Goal: Information Seeking & Learning: Learn about a topic

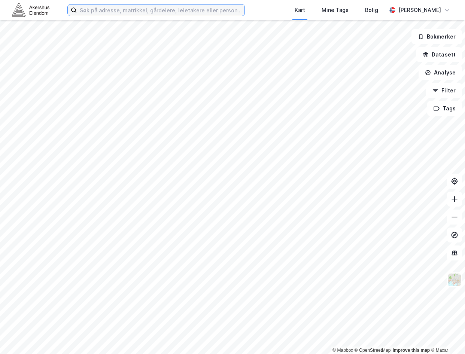
click at [145, 15] on input at bounding box center [161, 9] width 168 height 11
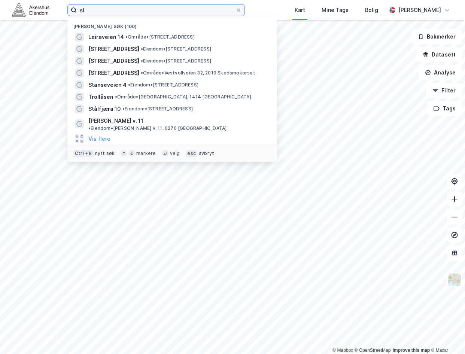
type input "s"
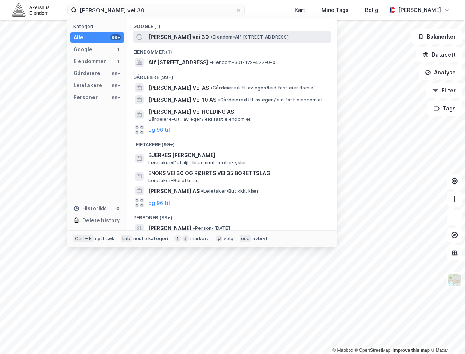
click at [183, 37] on span "[PERSON_NAME] vei 30" at bounding box center [178, 37] width 61 height 9
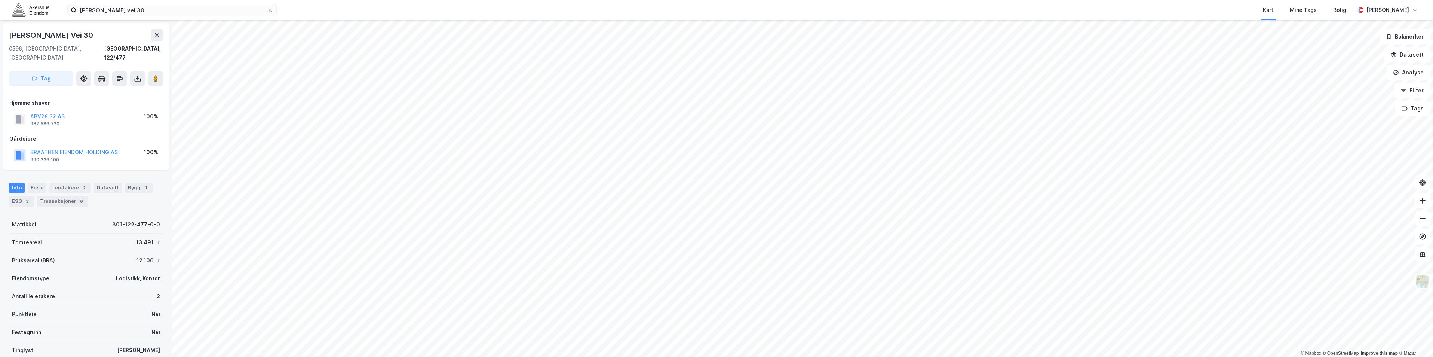
click at [464, 211] on div "© Mapbox © OpenStreetMap Improve this map © [PERSON_NAME] Vei [GEOGRAPHIC_DATA]…" at bounding box center [716, 188] width 1433 height 337
click at [154, 75] on image at bounding box center [155, 78] width 4 height 7
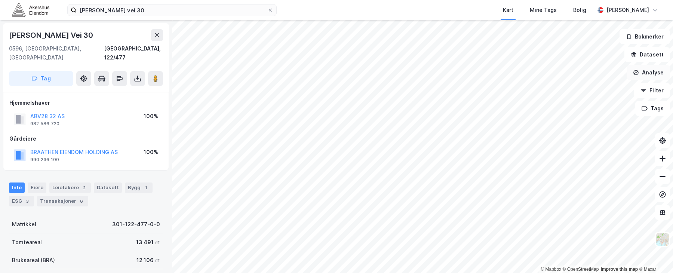
click at [464, 73] on button "Analyse" at bounding box center [648, 72] width 43 height 15
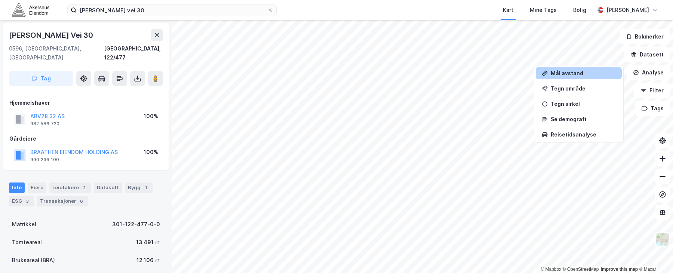
click at [464, 74] on div "Mål avstand" at bounding box center [583, 73] width 65 height 6
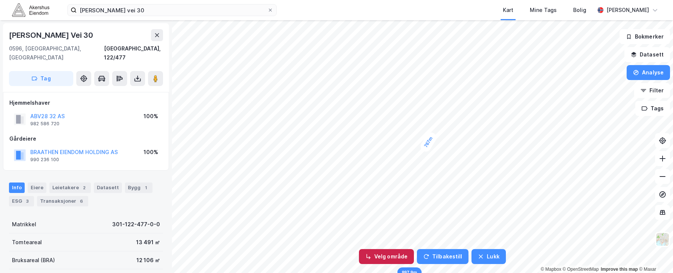
click at [401, 257] on button "Velg område" at bounding box center [386, 256] width 55 height 15
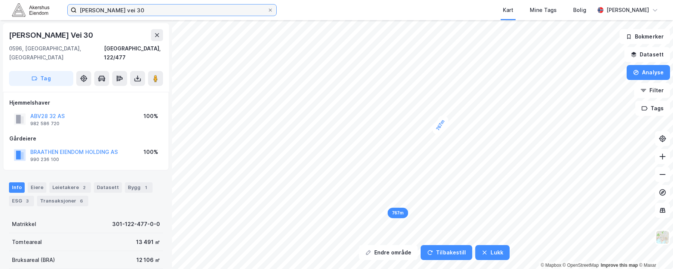
drag, startPoint x: -47, startPoint y: -4, endPoint x: -117, endPoint y: -12, distance: 71.2
click at [0, 0] on html "[PERSON_NAME] vei 30 Kart Mine Tags Bolig [PERSON_NAME] område Tilbakestill Luk…" at bounding box center [336, 134] width 673 height 269
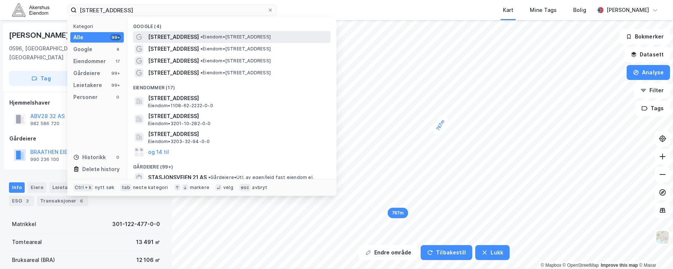
click at [198, 33] on div "[STREET_ADDRESS] • Eiendom • [STREET_ADDRESS]" at bounding box center [238, 37] width 181 height 9
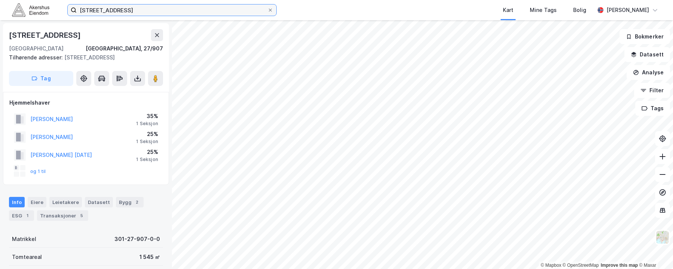
click at [138, 9] on input "[STREET_ADDRESS]" at bounding box center [172, 9] width 191 height 11
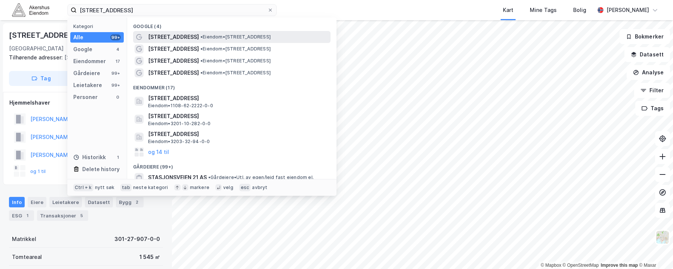
click at [192, 33] on div "[STREET_ADDRESS] • Eiendom • [STREET_ADDRESS]" at bounding box center [238, 37] width 181 height 9
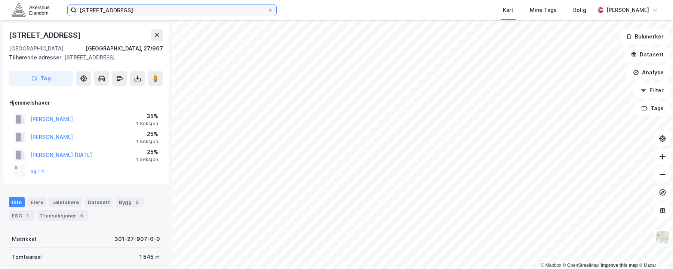
click at [102, 11] on input "[STREET_ADDRESS]" at bounding box center [172, 9] width 191 height 11
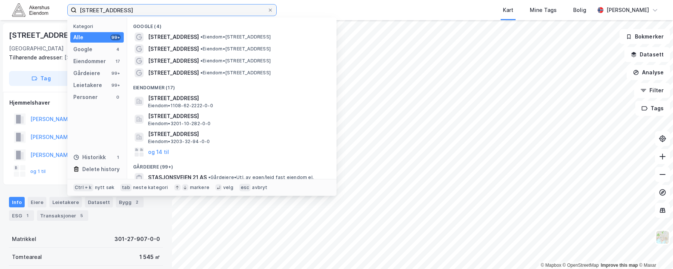
type input "[STREET_ADDRESS]"
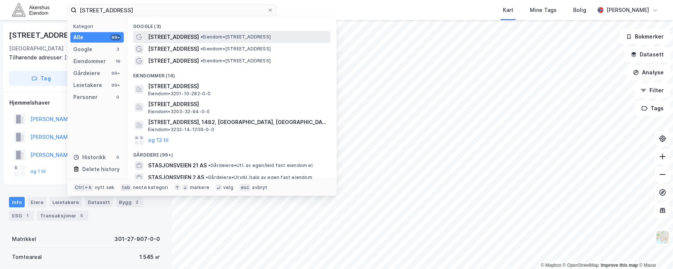
click at [205, 37] on span "• Eiendom • [STREET_ADDRESS]" at bounding box center [235, 37] width 70 height 6
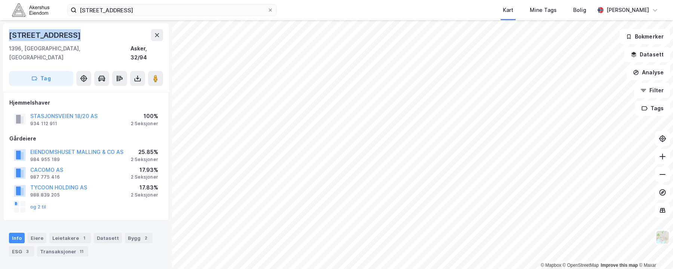
drag, startPoint x: 77, startPoint y: 35, endPoint x: 5, endPoint y: 34, distance: 72.6
click at [5, 34] on div "[STREET_ADDRESS] 1396, [GEOGRAPHIC_DATA], [GEOGRAPHIC_DATA], 32/94 Tag" at bounding box center [86, 57] width 166 height 69
drag, startPoint x: 5, startPoint y: 34, endPoint x: 54, endPoint y: 49, distance: 51.6
click at [54, 49] on div "1396, [GEOGRAPHIC_DATA], Akershus Asker, 32/94" at bounding box center [86, 53] width 154 height 18
drag, startPoint x: 54, startPoint y: 49, endPoint x: 99, endPoint y: 71, distance: 49.7
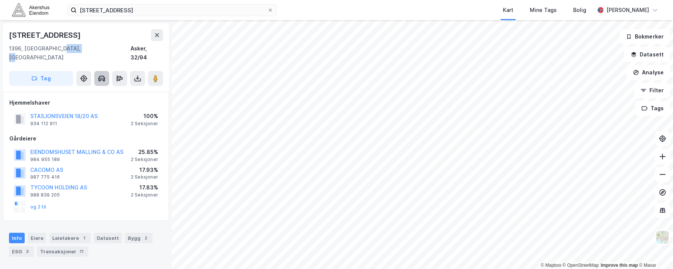
click at [99, 76] on icon at bounding box center [102, 78] width 6 height 4
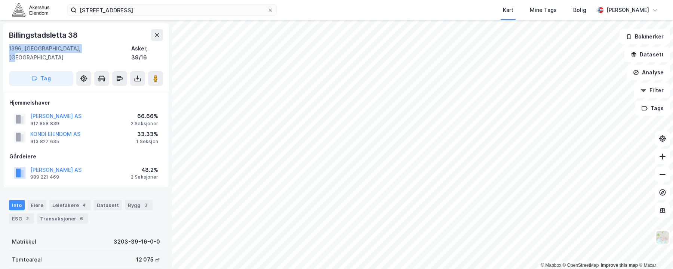
drag, startPoint x: 83, startPoint y: 48, endPoint x: 3, endPoint y: 45, distance: 80.1
click at [3, 45] on div "Billingstadsletta 38 1396, [GEOGRAPHIC_DATA], Akershus Asker, 39/16 Tag" at bounding box center [86, 57] width 166 height 69
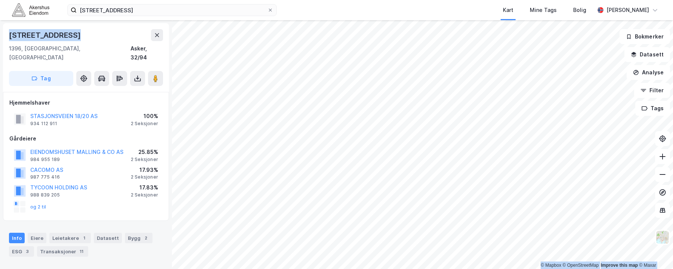
drag, startPoint x: 80, startPoint y: 39, endPoint x: -13, endPoint y: 36, distance: 92.8
click at [0, 36] on html "stasjonveien 20 Kart Mine Tags Bolig [PERSON_NAME] © Mapbox © OpenStreetMap Imp…" at bounding box center [336, 134] width 673 height 269
click at [374, 269] on html "stasjonveien 20 Kart Mine Tags Bolig [PERSON_NAME] © Mapbox © OpenStreetMap Imp…" at bounding box center [336, 134] width 673 height 269
